Goal: Task Accomplishment & Management: Complete application form

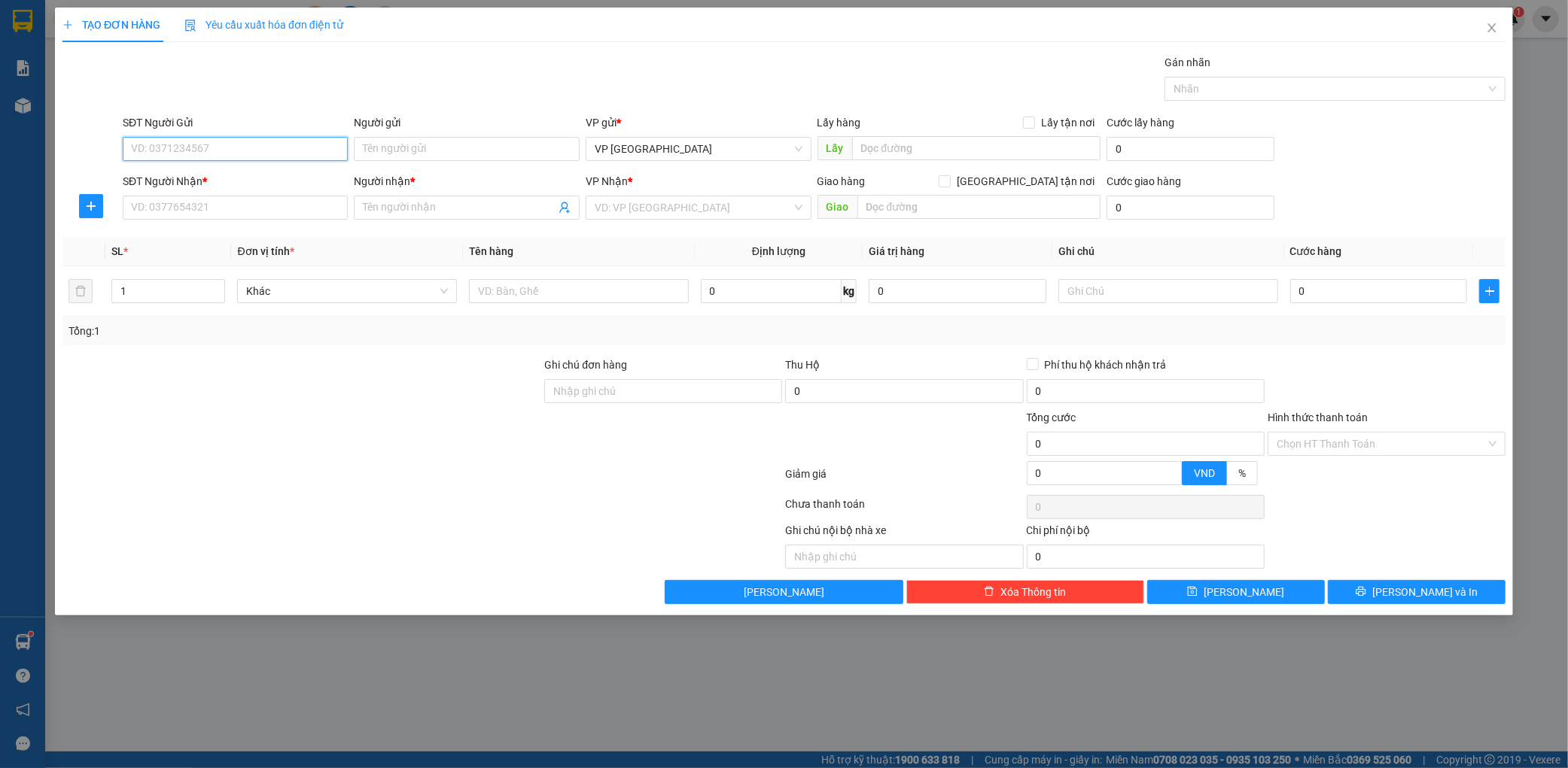
click at [190, 139] on input "SĐT Người Gửi" at bounding box center [235, 148] width 226 height 24
click at [152, 209] on input "SĐT Người Nhận *" at bounding box center [235, 207] width 226 height 24
type input "0329989974"
click at [222, 243] on div "0329989974 - kt" at bounding box center [235, 238] width 207 height 16
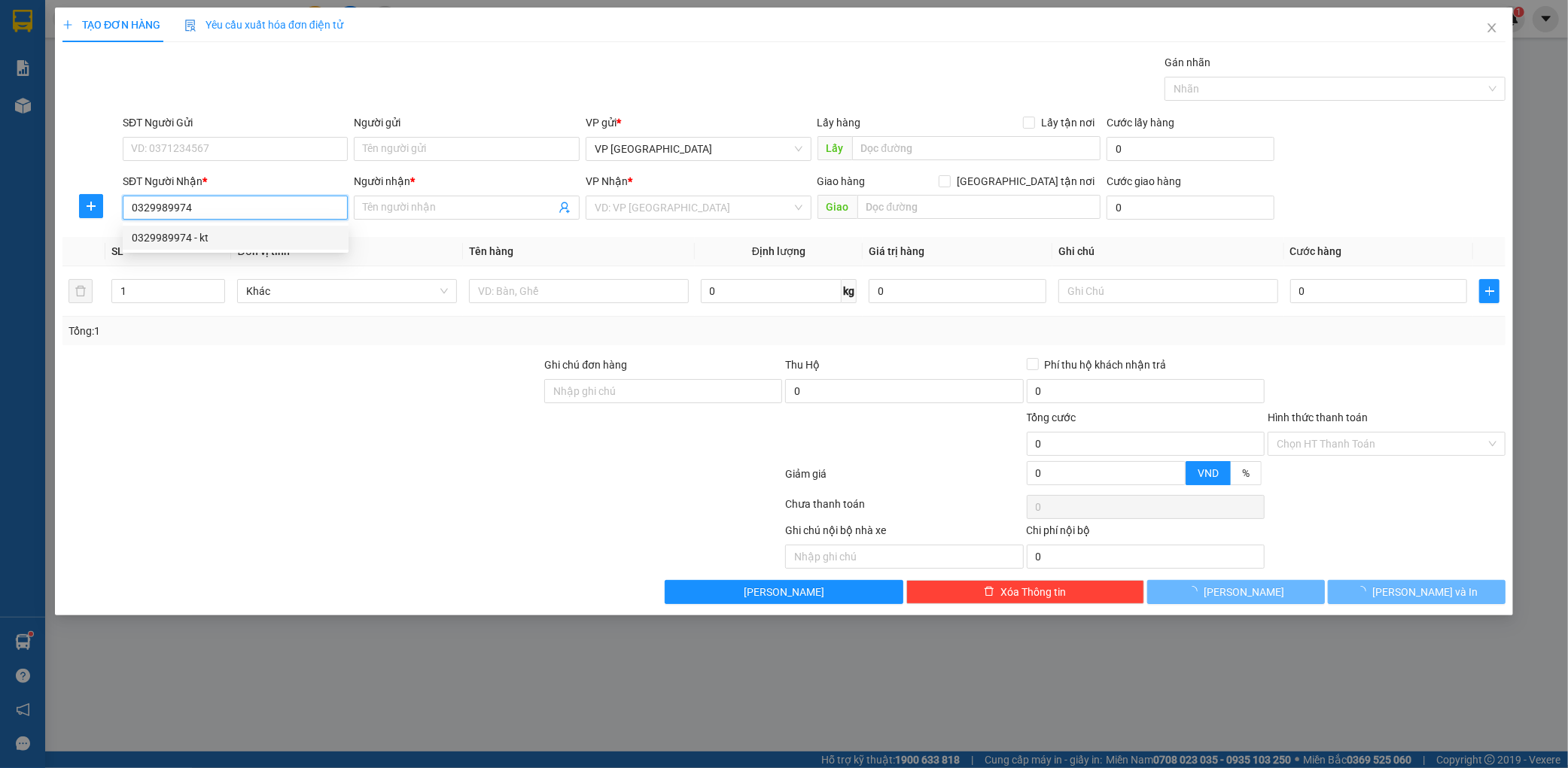
type input "kt"
type input "kỳ hà"
type input "0329989974"
click at [592, 320] on div "Tổng: 1" at bounding box center [784, 331] width 1443 height 29
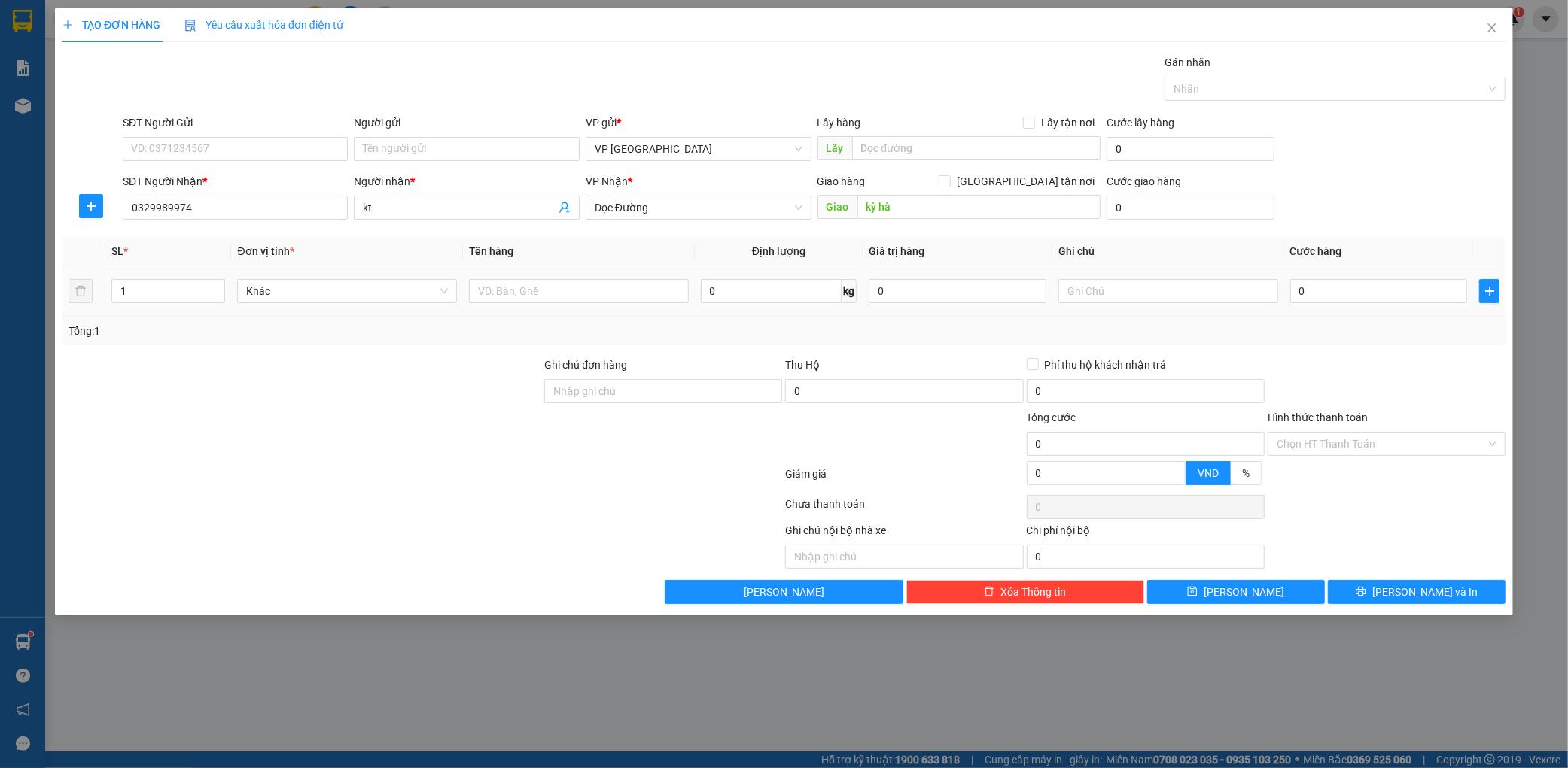
click at [591, 310] on td at bounding box center [579, 292] width 232 height 51
click at [577, 299] on input "text" at bounding box center [579, 291] width 220 height 24
type input "1 bọc đồ"
click at [1319, 302] on input "0" at bounding box center [1379, 291] width 178 height 24
type input "005"
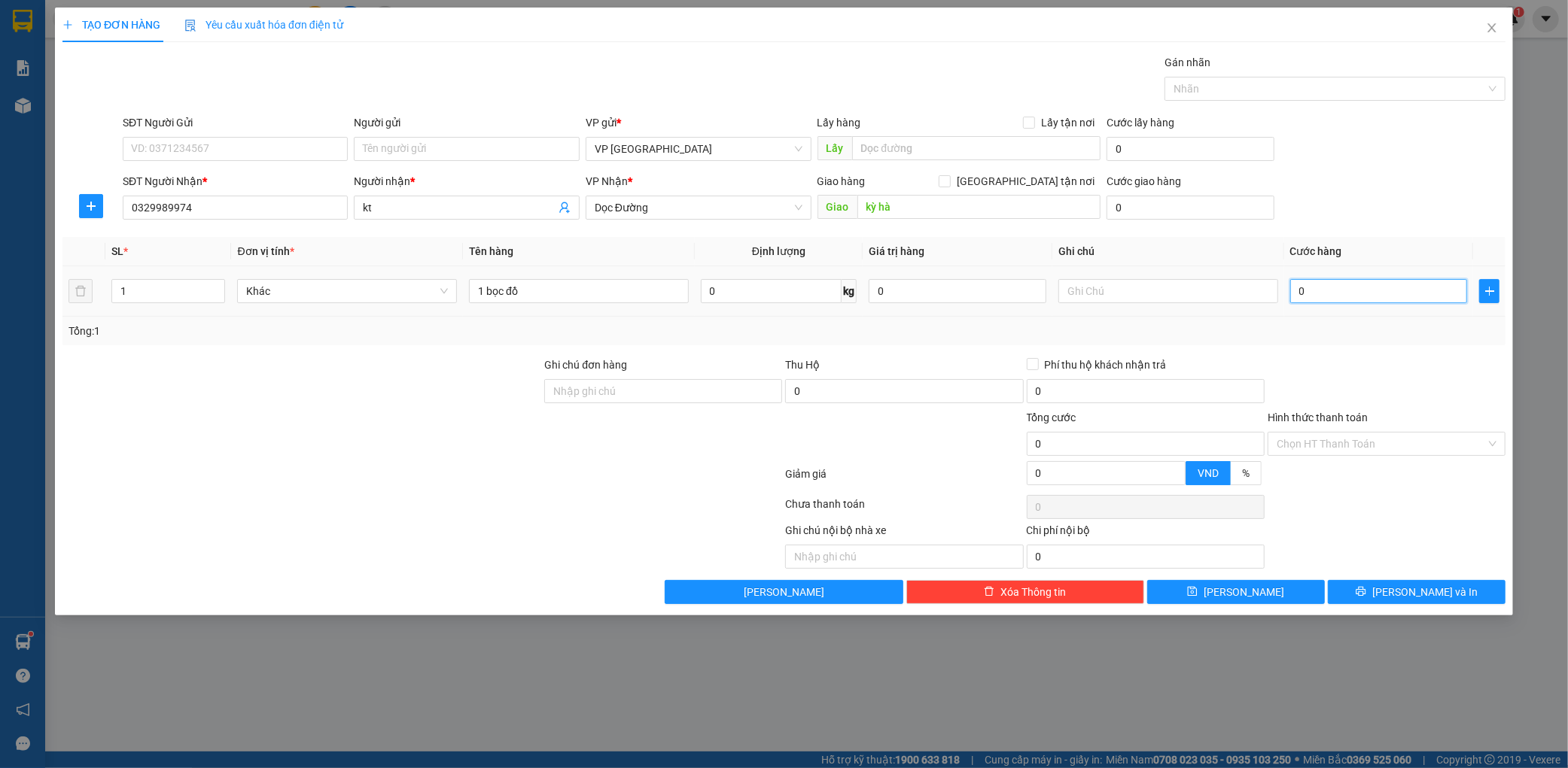
type input "5"
type input "0.050"
type input "50"
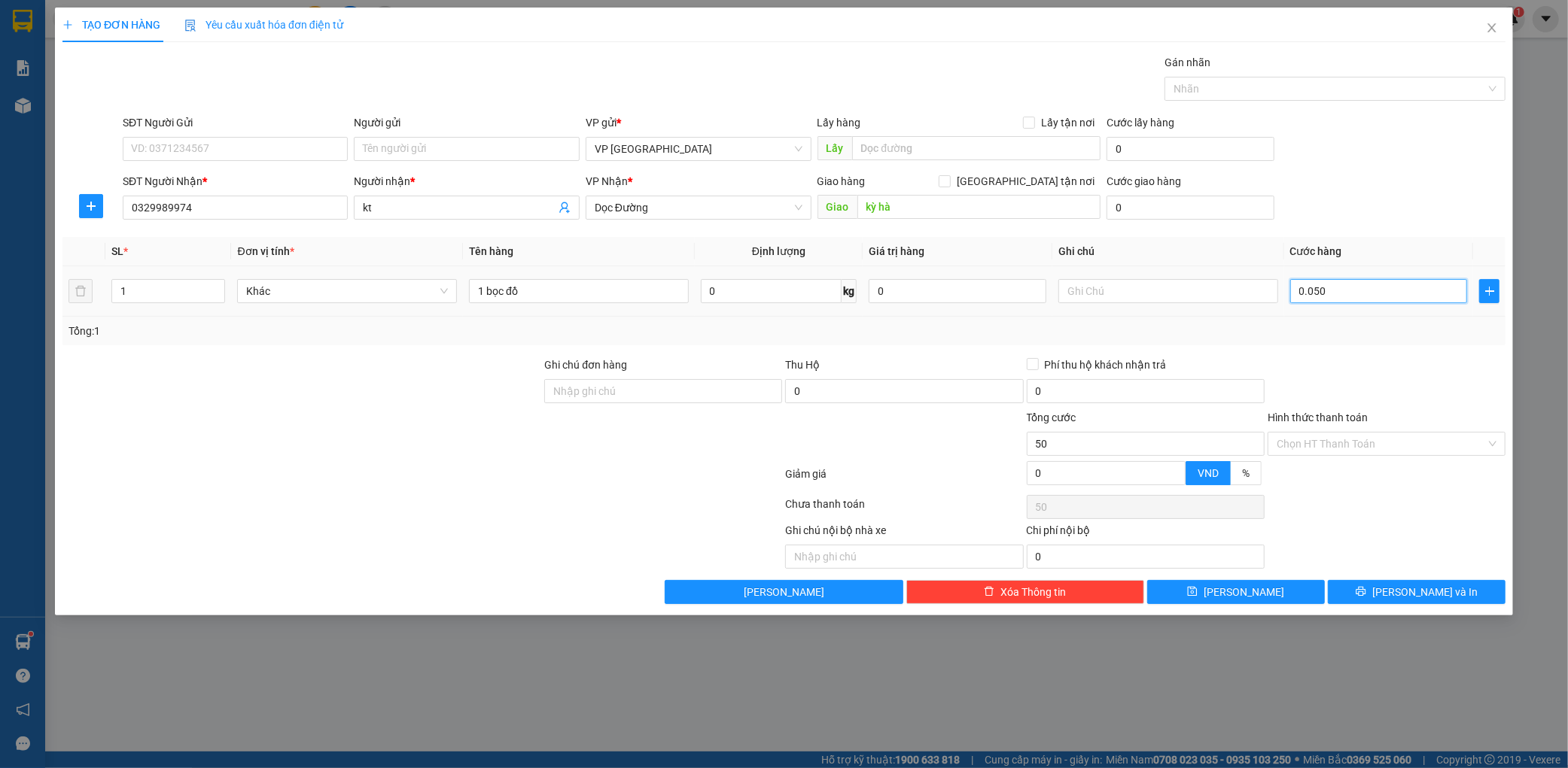
type input "00.500"
type input "500"
type input "0.005.000"
type input "5.000"
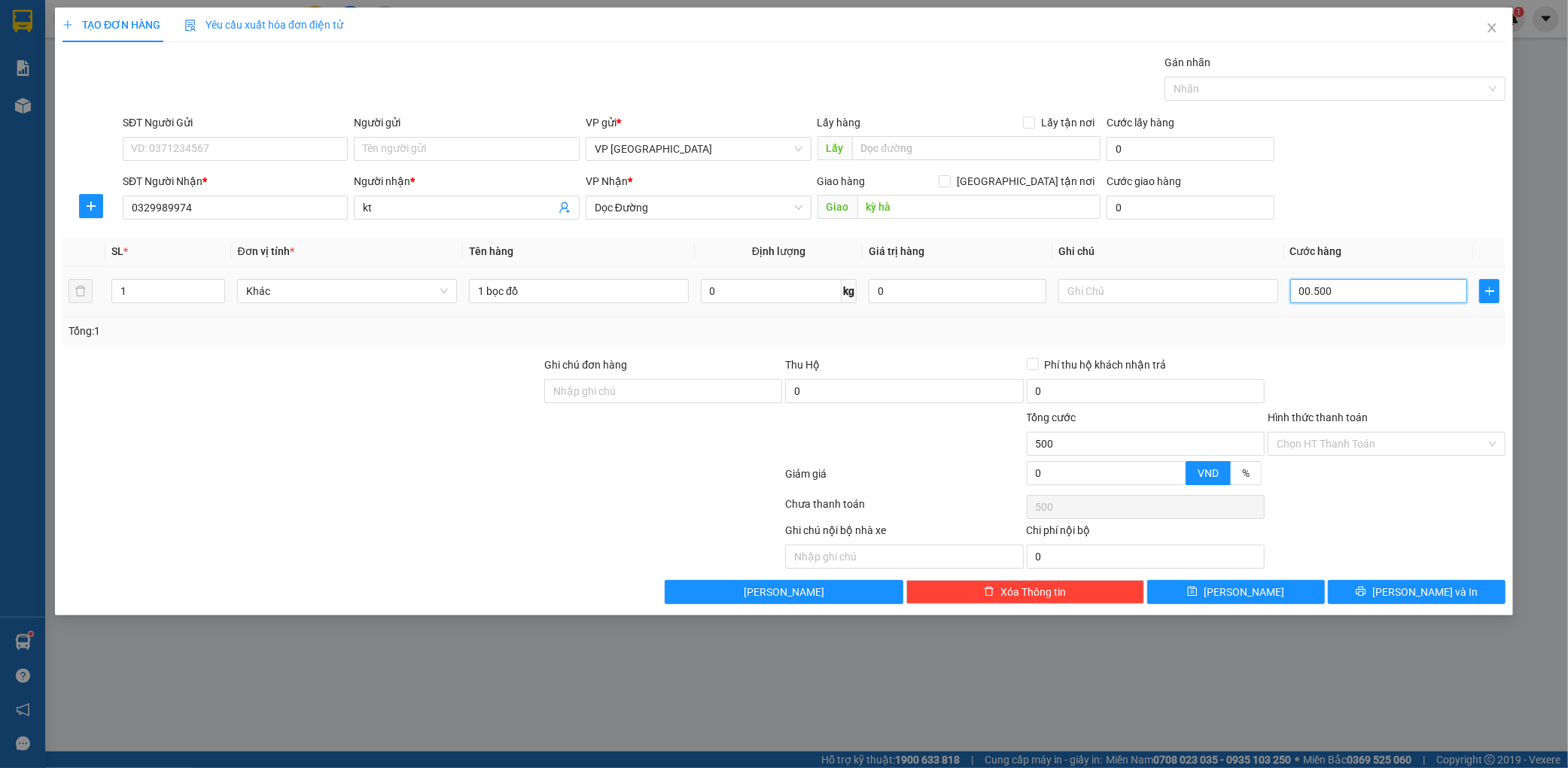
type input "5.000"
type input "000.050.000"
type input "50.000"
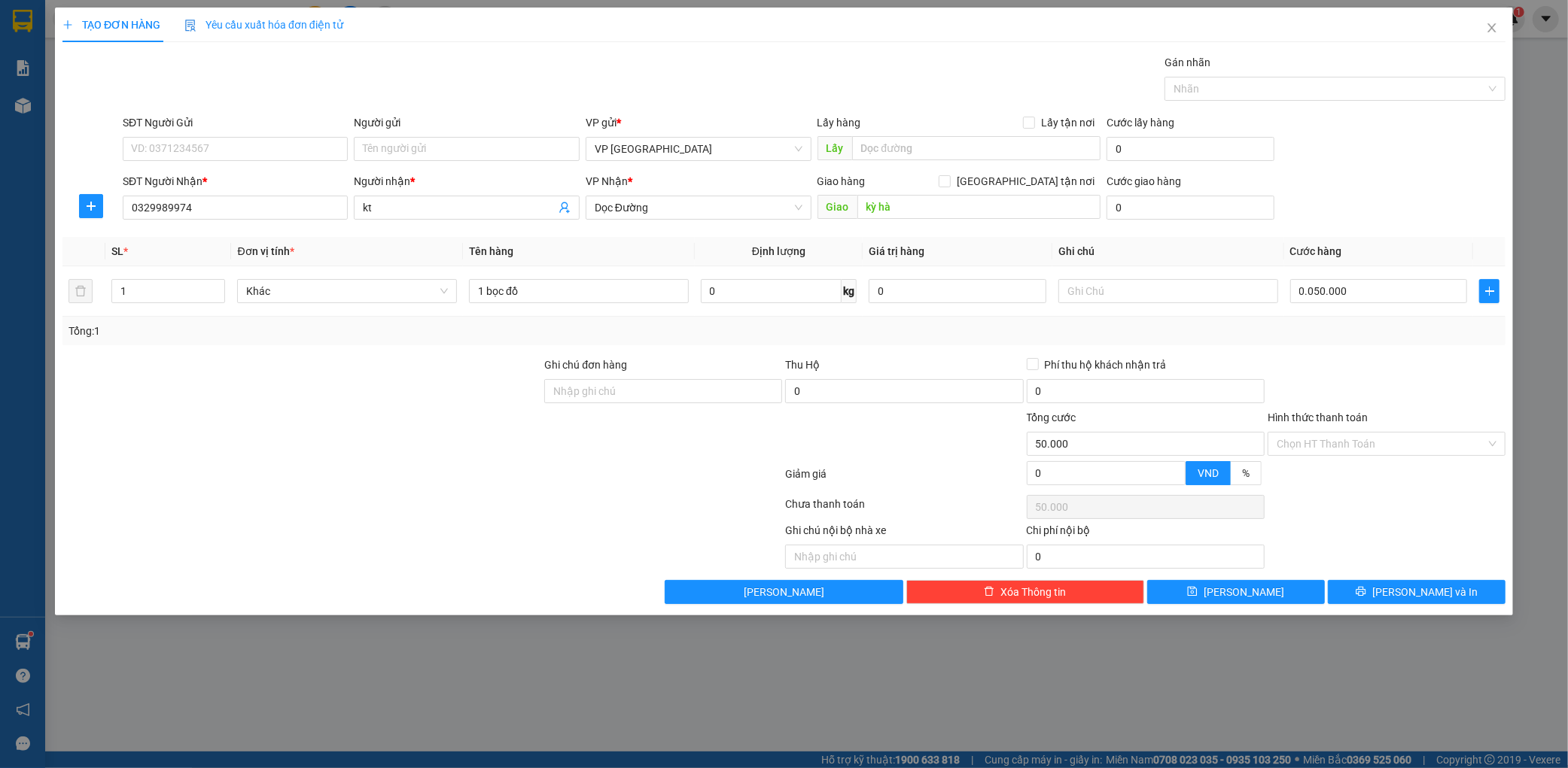
type input "50.000"
click at [1410, 577] on div "Transit Pickup Surcharge Ids Transit Deliver Surcharge Ids Transit Deliver Surc…" at bounding box center [784, 329] width 1443 height 550
click at [1366, 598] on span "printer" at bounding box center [1361, 592] width 11 height 12
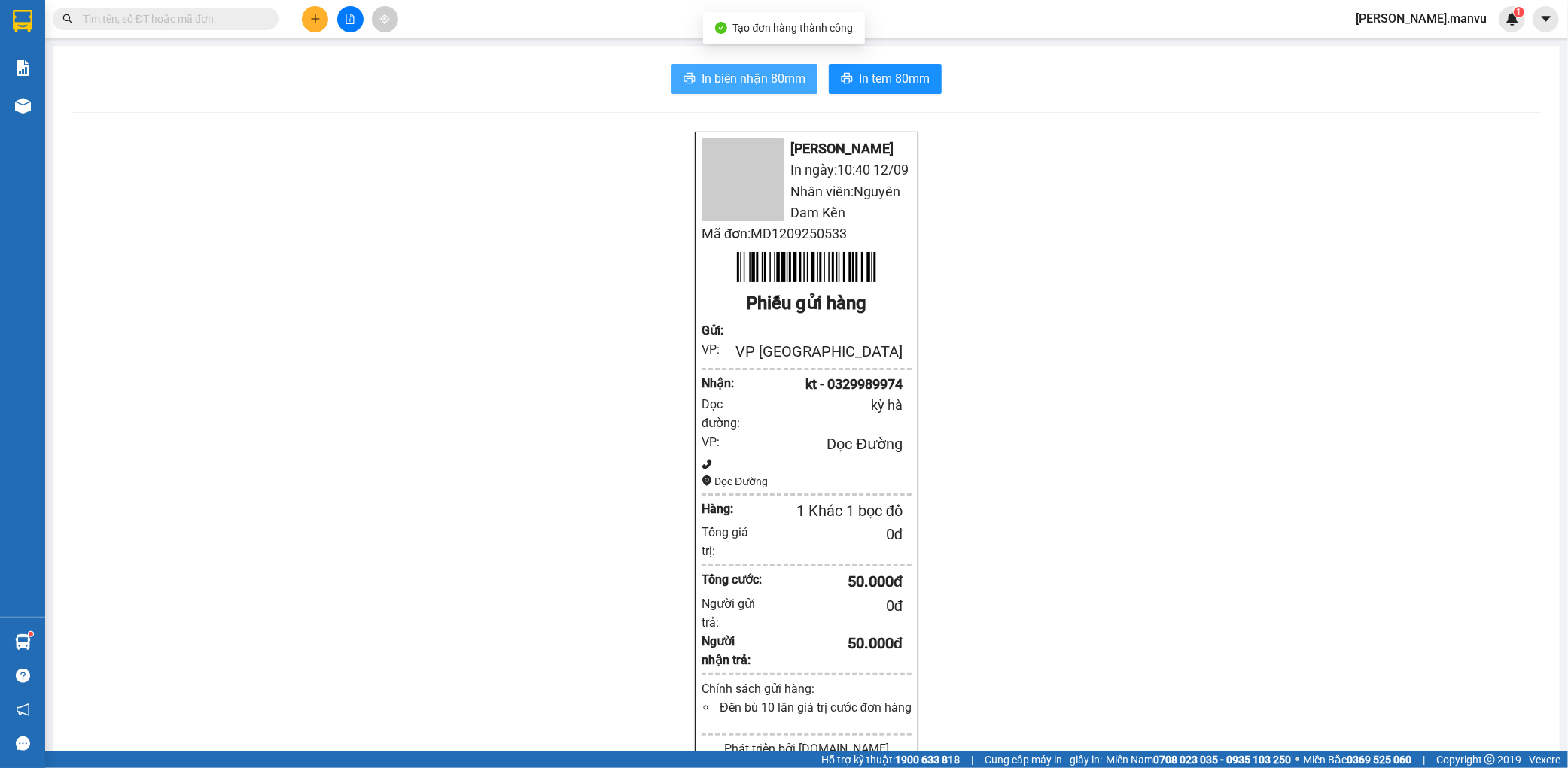
drag, startPoint x: 768, startPoint y: 49, endPoint x: 761, endPoint y: 73, distance: 25.0
click at [766, 59] on div "In biên nhận 80mm In tem 80mm Mận Vũ In ngày: 10:40 [DATE] Nhân viên: Nguyên Da…" at bounding box center [806, 604] width 1506 height 1116
click at [760, 76] on span "In biên nhận 80mm" at bounding box center [754, 78] width 104 height 19
click at [727, 76] on span "In biên nhận 80mm" at bounding box center [754, 78] width 104 height 19
click at [843, 66] on button "In tem 80mm" at bounding box center [886, 79] width 113 height 30
